Goal: Task Accomplishment & Management: Use online tool/utility

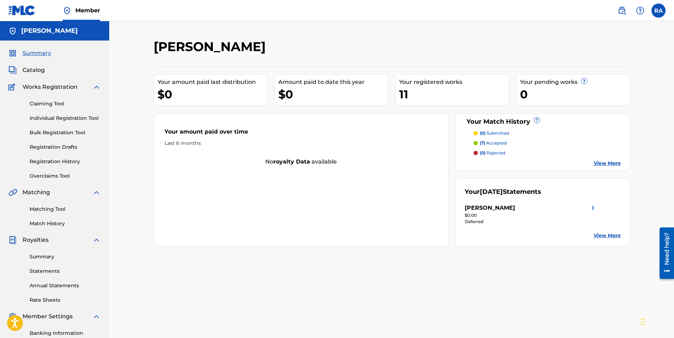
click at [51, 101] on link "Claiming Tool" at bounding box center [65, 103] width 71 height 7
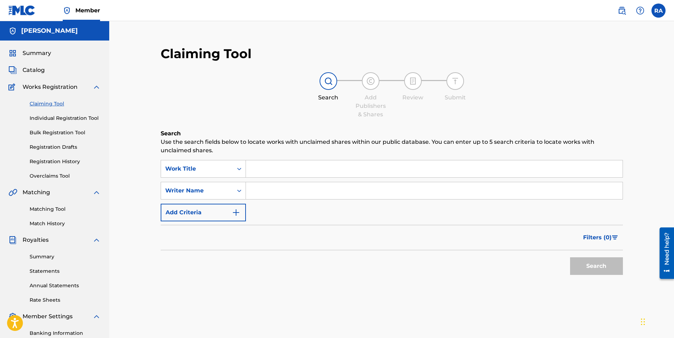
click at [269, 170] on input "Search Form" at bounding box center [434, 168] width 377 height 17
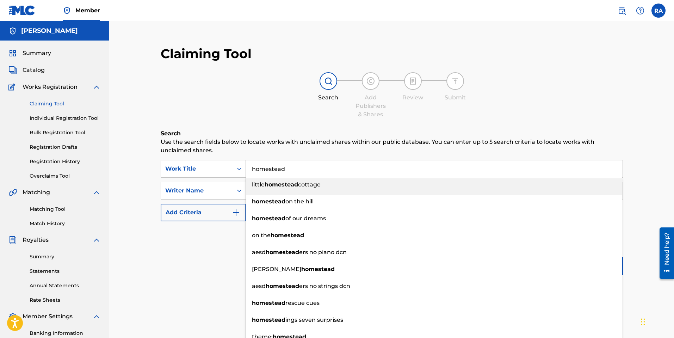
type input "homestead"
click at [223, 188] on div "Writer Name" at bounding box center [196, 190] width 63 height 8
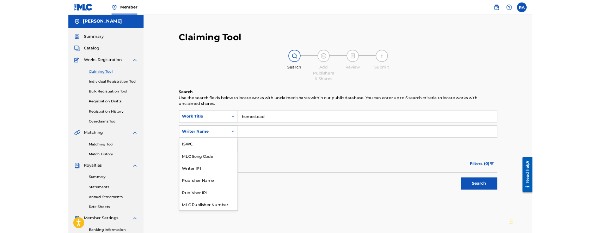
scroll to position [18, 0]
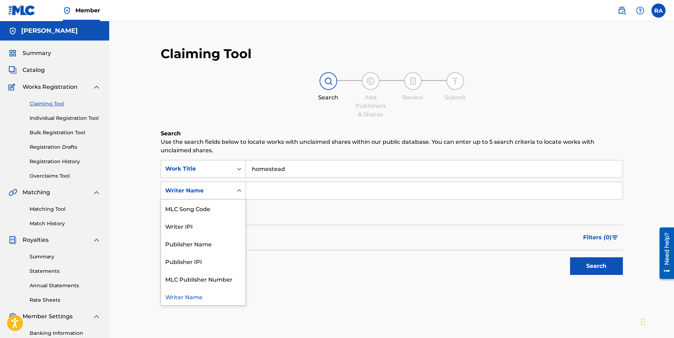
click at [267, 187] on input "Search Form" at bounding box center [434, 190] width 377 height 17
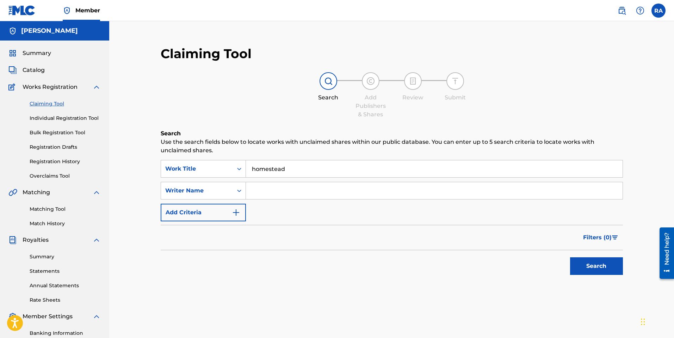
type input "[PERSON_NAME]"
click at [591, 271] on button "Search" at bounding box center [596, 266] width 53 height 18
